Goal: Transaction & Acquisition: Purchase product/service

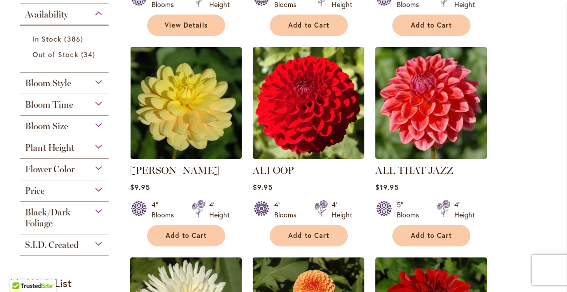
scroll to position [414, 0]
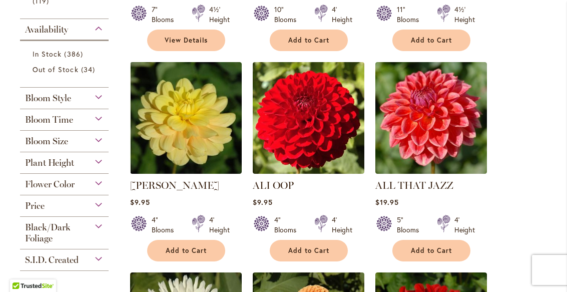
scroll to position [399, 0]
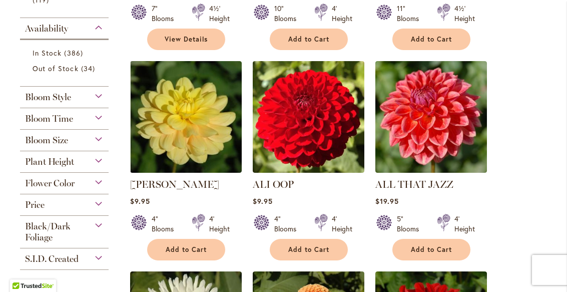
click at [102, 146] on div "Bloom Size" at bounding box center [64, 138] width 89 height 16
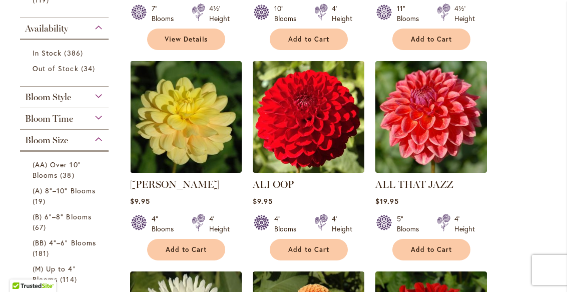
scroll to position [539, 0]
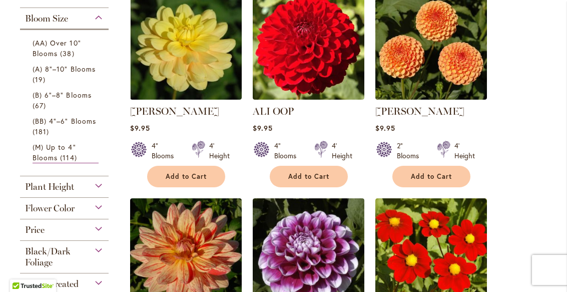
scroll to position [241, 0]
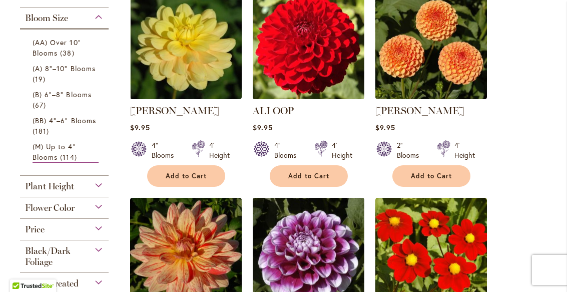
click at [100, 192] on div "Plant Height" at bounding box center [64, 184] width 89 height 16
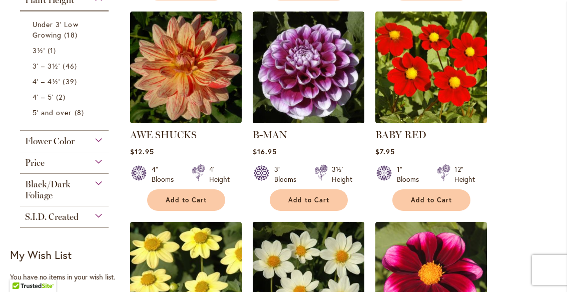
click at [65, 87] on span "39 items" at bounding box center [71, 81] width 17 height 11
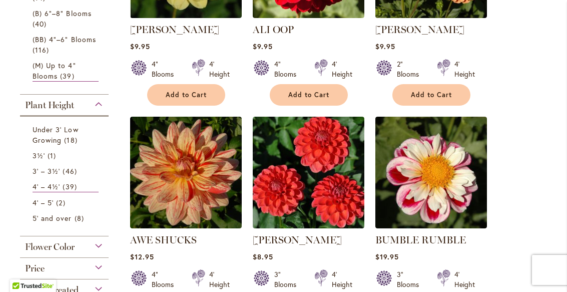
scroll to position [323, 0]
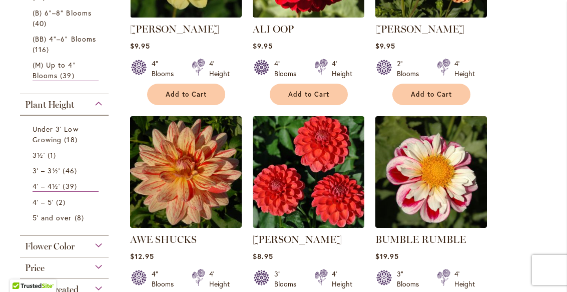
click at [75, 176] on span "46 items" at bounding box center [71, 170] width 17 height 11
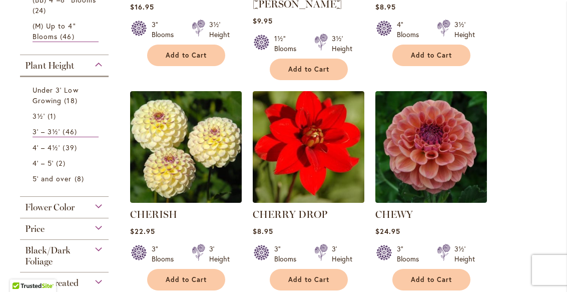
scroll to position [363, 0]
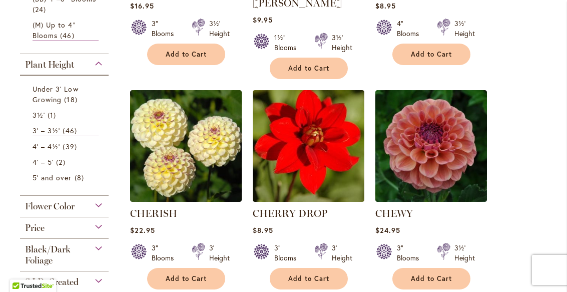
click at [65, 152] on span "39 items" at bounding box center [71, 146] width 17 height 11
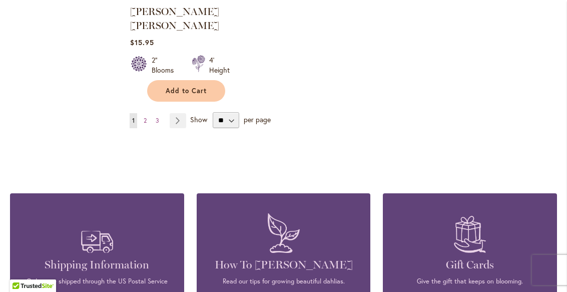
scroll to position [1420, 0]
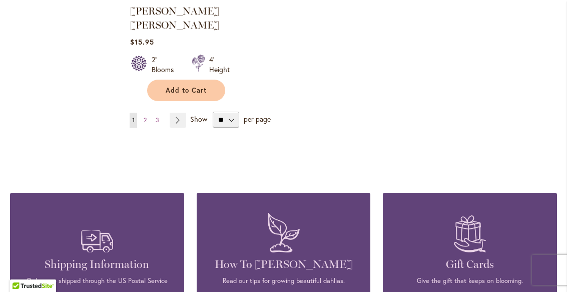
click at [506, 112] on div "Page You're currently reading page 1 Page 2 Page 3 Page Next Show" at bounding box center [344, 120] width 428 height 16
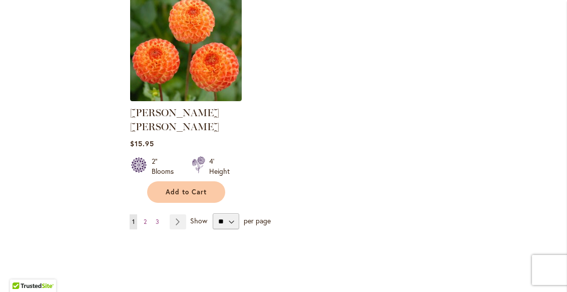
scroll to position [1318, 0]
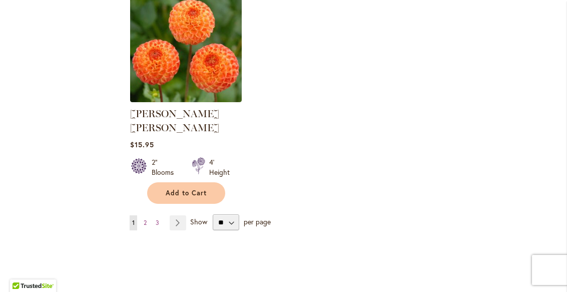
click at [184, 215] on link "Page Next" at bounding box center [178, 222] width 17 height 15
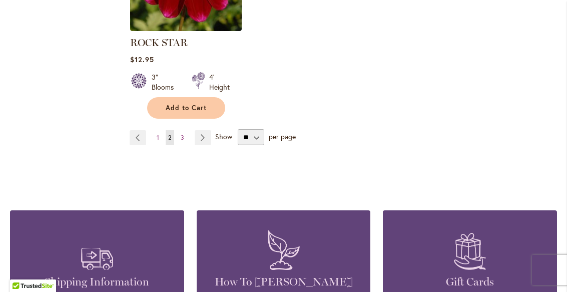
scroll to position [1402, 0]
